Goal: Task Accomplishment & Management: Complete application form

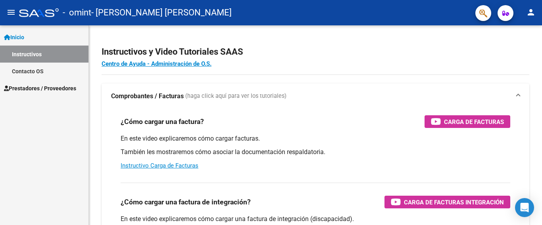
click at [81, 87] on link "Prestadores / Proveedores" at bounding box center [44, 88] width 88 height 17
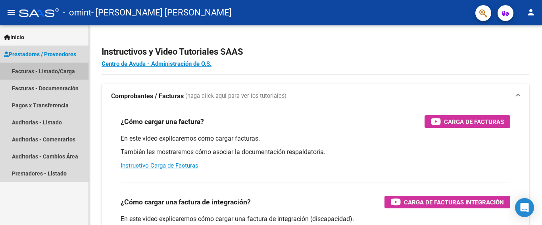
click at [71, 73] on link "Facturas - Listado/Carga" at bounding box center [44, 71] width 88 height 17
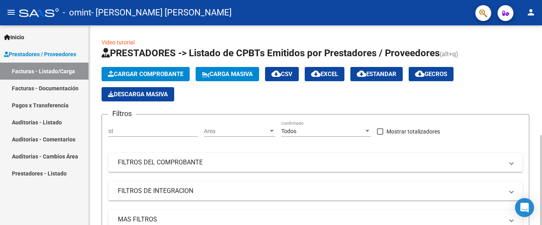
click at [127, 74] on span "Cargar Comprobante" at bounding box center [145, 74] width 75 height 7
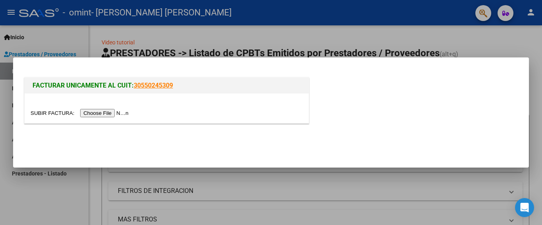
click at [108, 113] on input "file" at bounding box center [81, 113] width 100 height 8
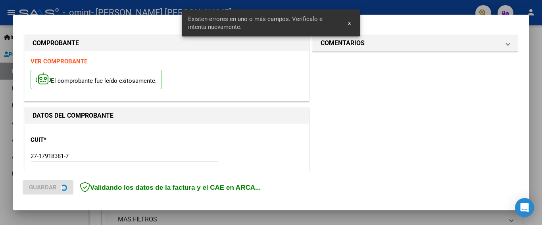
scroll to position [188, 0]
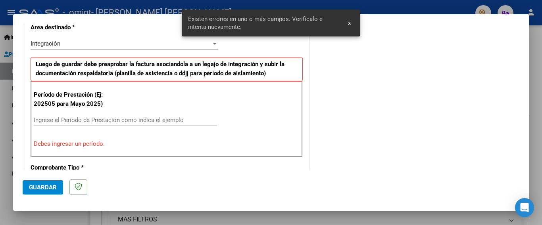
click at [38, 120] on input "Ingrese el Período de Prestación como indica el ejemplo" at bounding box center [125, 120] width 183 height 7
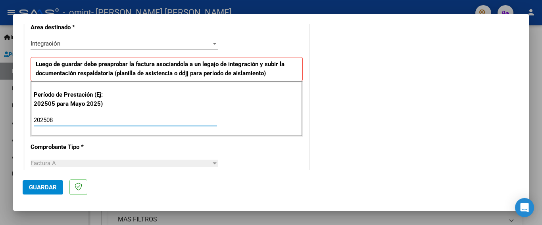
type input "202508"
click at [38, 190] on span "Guardar" at bounding box center [43, 187] width 28 height 7
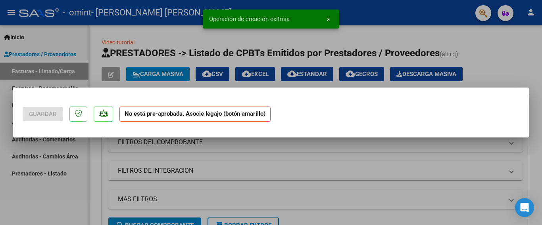
scroll to position [0, 0]
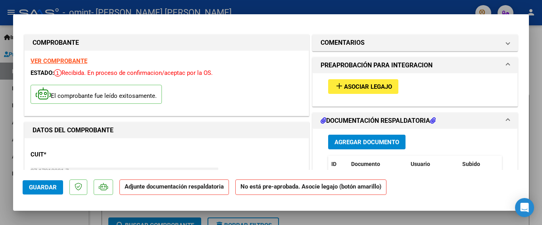
click at [365, 87] on span "Asociar Legajo" at bounding box center [368, 86] width 48 height 7
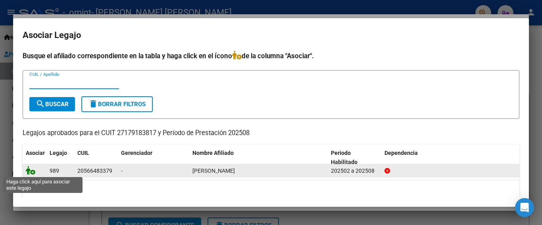
click at [30, 169] on icon at bounding box center [31, 170] width 10 height 9
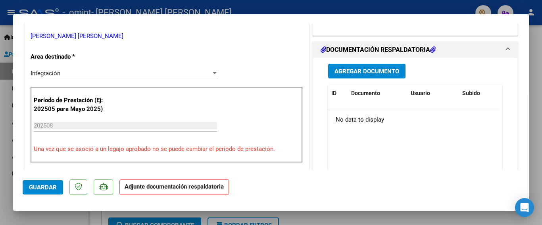
scroll to position [173, 0]
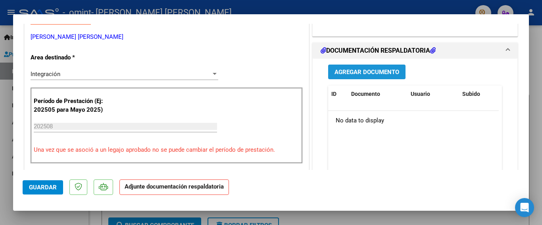
click at [356, 71] on span "Agregar Documento" at bounding box center [366, 72] width 65 height 7
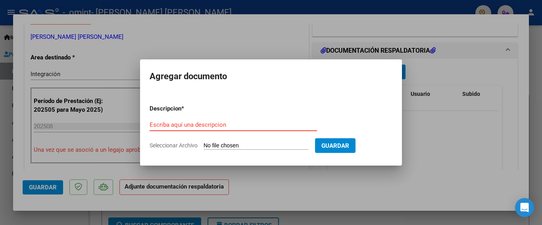
click at [156, 122] on input "Escriba aquí una descripcion" at bounding box center [233, 124] width 167 height 7
type input "PLANILLA DE SISTENCIA"
click at [211, 144] on input "Seleccionar Archivo" at bounding box center [256, 146] width 105 height 8
type input "C:\fakepath\[PERSON_NAME] ASISTENCIA AGOSTO 202520250910.pdf"
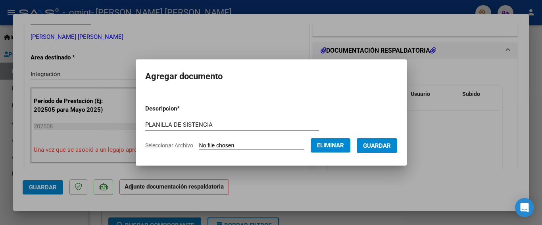
click at [376, 147] on span "Guardar" at bounding box center [377, 145] width 28 height 7
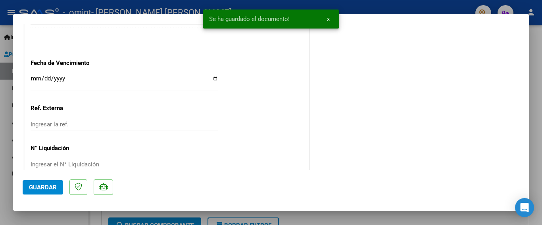
scroll to position [554, 0]
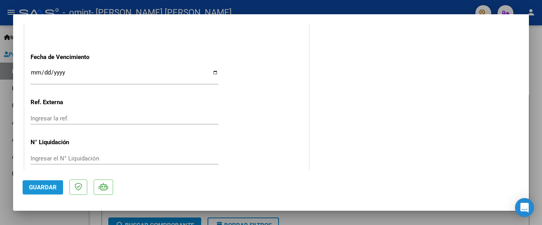
click at [51, 189] on span "Guardar" at bounding box center [43, 187] width 28 height 7
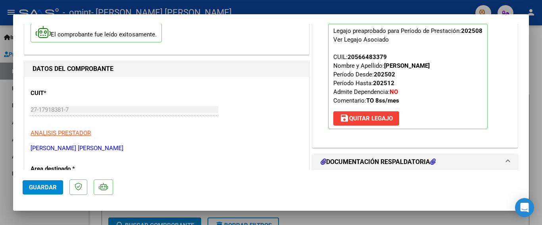
scroll to position [0, 0]
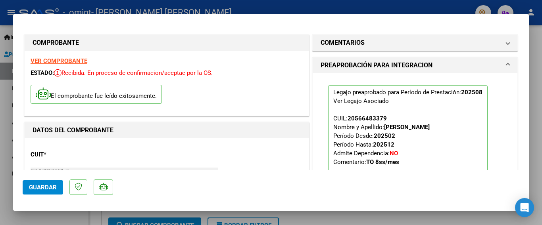
click at [535, 38] on div at bounding box center [271, 112] width 542 height 225
type input "$ 0,00"
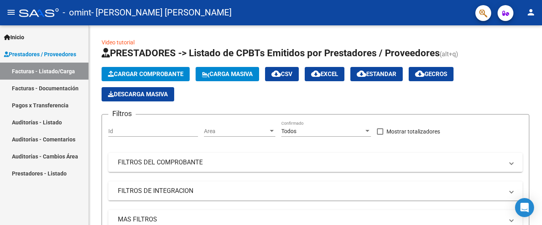
click at [68, 69] on link "Facturas - Listado/Carga" at bounding box center [44, 71] width 88 height 17
click at [62, 69] on link "Facturas - Listado/Carga" at bounding box center [44, 71] width 88 height 17
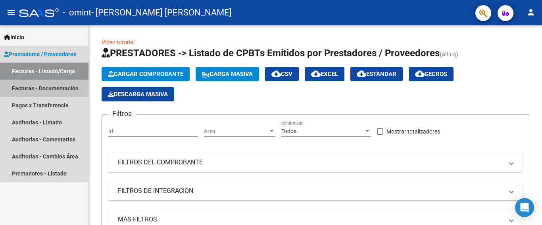
click at [61, 87] on link "Facturas - Documentación" at bounding box center [44, 88] width 88 height 17
